Goal: Task Accomplishment & Management: Use online tool/utility

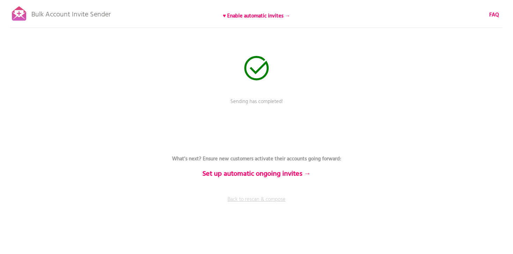
click at [251, 199] on link "Back to rescan & compose" at bounding box center [257, 204] width 210 height 17
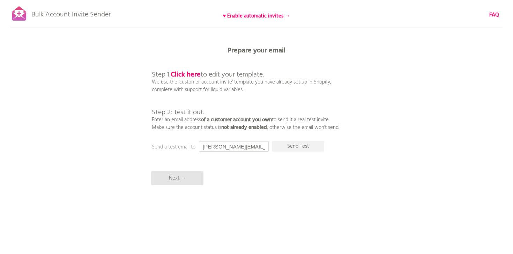
click at [213, 148] on input "[PERSON_NAME][EMAIL_ADDRESS][DOMAIN_NAME]" at bounding box center [234, 146] width 70 height 10
type input "[PERSON_NAME][EMAIL_ADDRESS][DOMAIN_NAME]"
click at [183, 181] on p "Next →" at bounding box center [177, 178] width 52 height 14
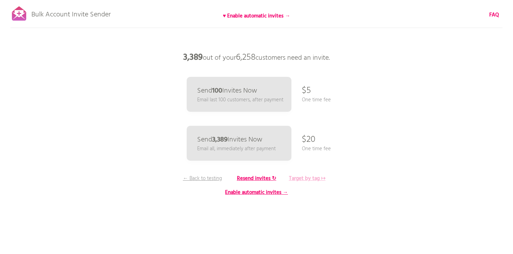
click at [308, 178] on b "Target by tag ↦" at bounding box center [307, 178] width 37 height 8
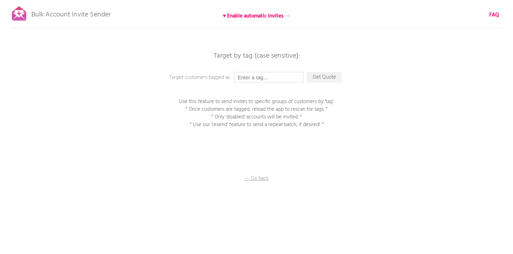
click at [281, 79] on input "text" at bounding box center [269, 77] width 70 height 10
type input "LAWellness2025"
click at [337, 78] on p "Get Quote" at bounding box center [324, 77] width 35 height 10
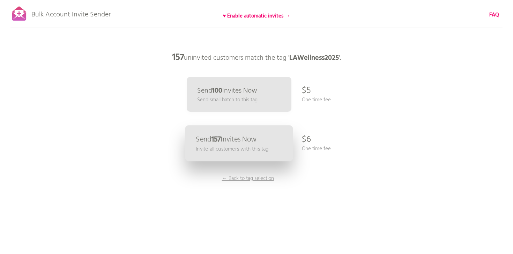
click at [271, 153] on link "Send 157 Invites Now Invite all customers with this tag" at bounding box center [239, 143] width 108 height 36
